Goal: Task Accomplishment & Management: Manage account settings

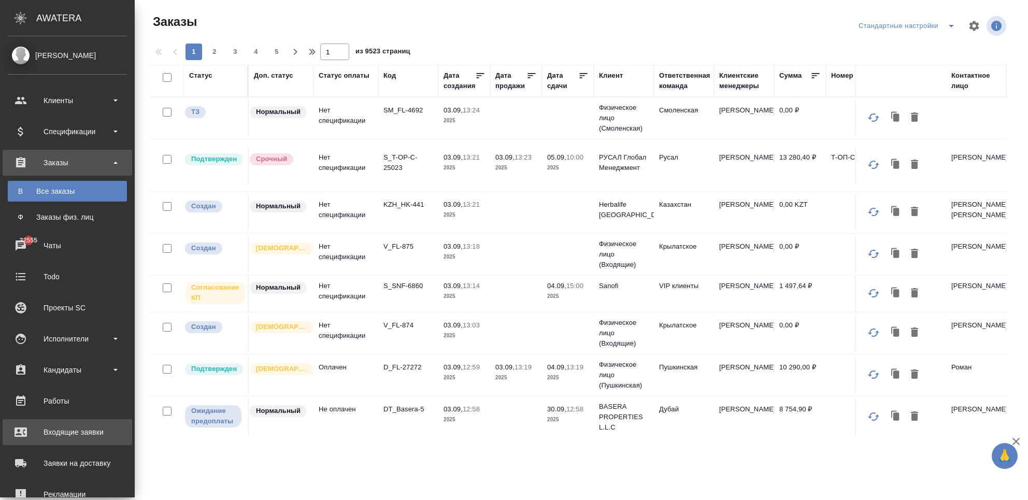
click at [87, 439] on div "Входящие заявки" at bounding box center [67, 432] width 119 height 16
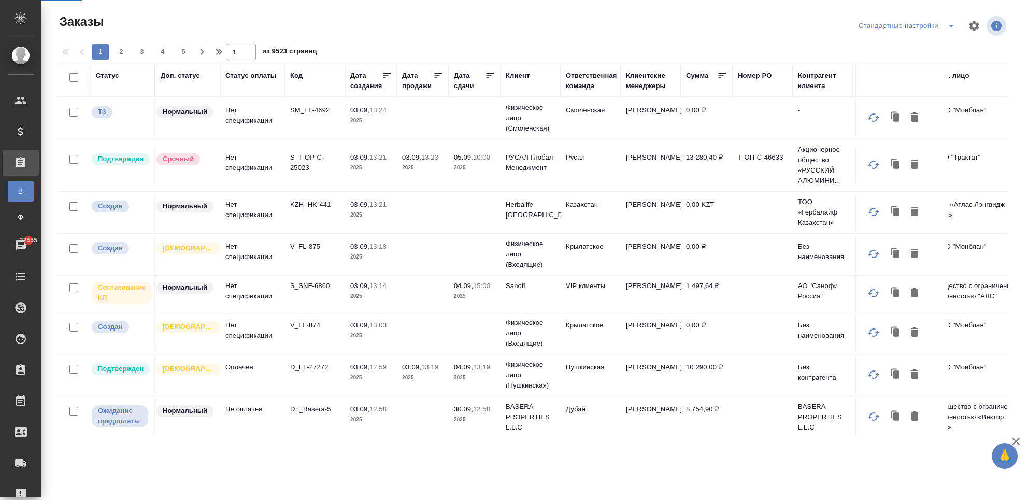
select select "RU"
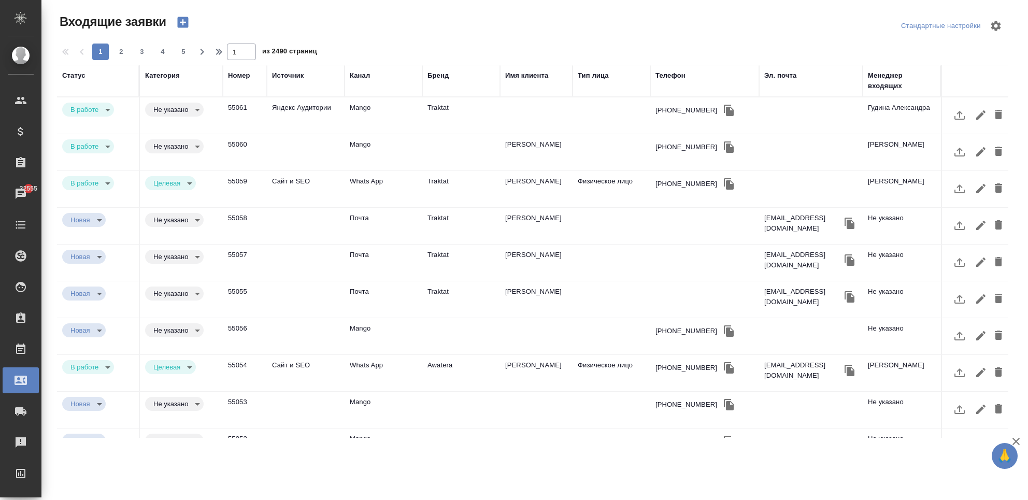
click at [315, 125] on td "Яндекс Аудитории" at bounding box center [306, 115] width 78 height 36
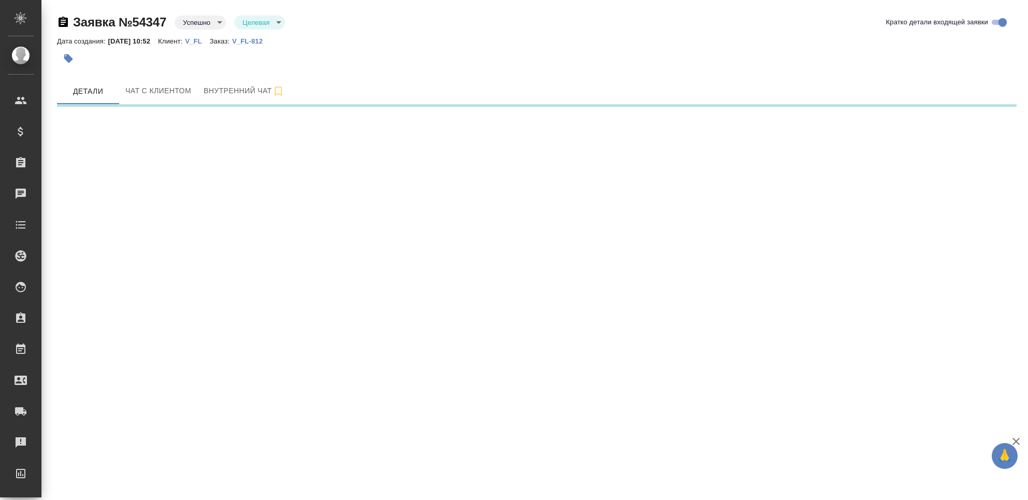
select select "RU"
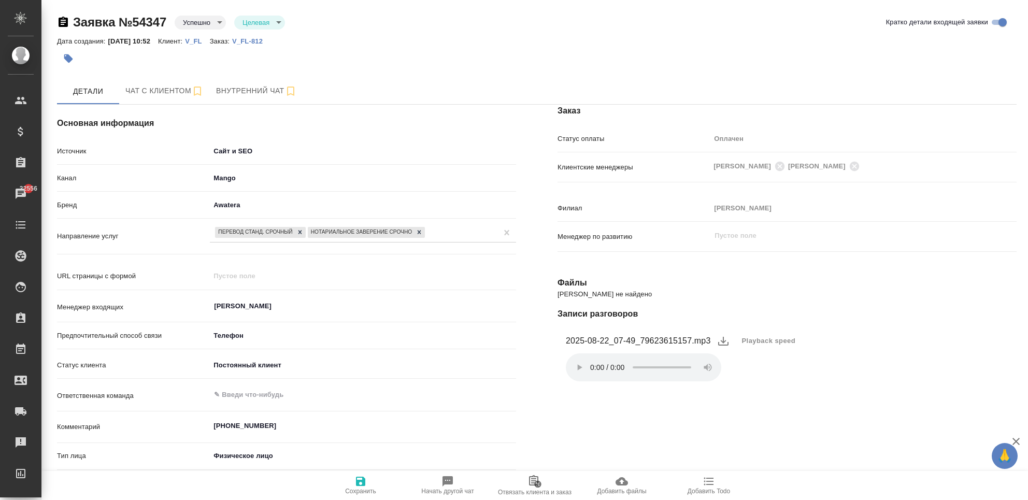
type textarea "x"
